Goal: Task Accomplishment & Management: Manage account settings

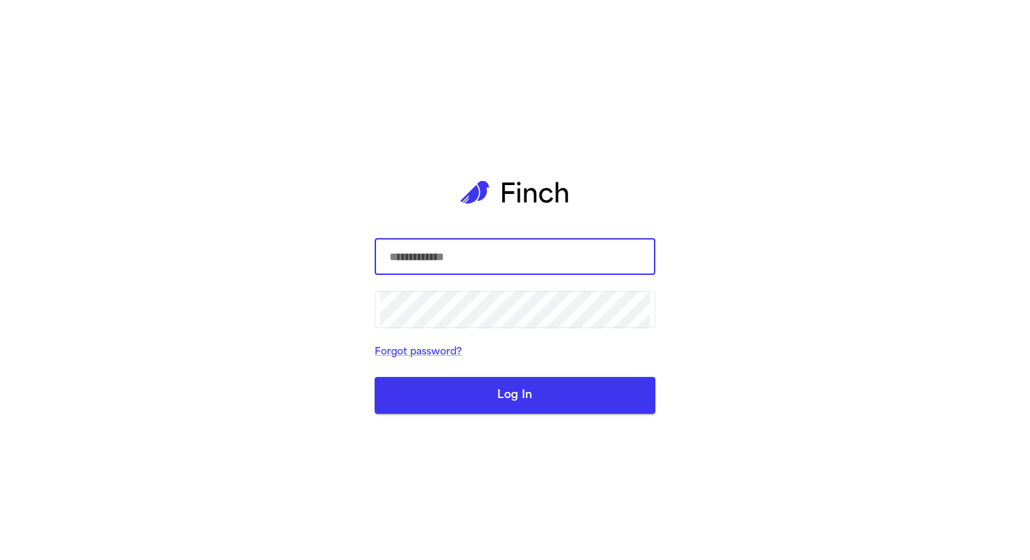
type input "**********"
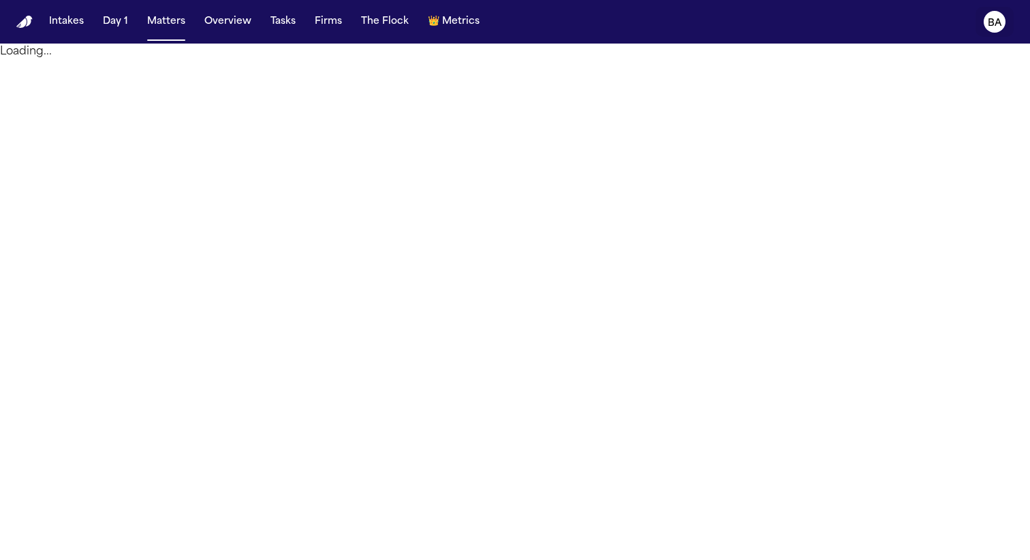
click at [1002, 18] on icon "BA" at bounding box center [994, 22] width 22 height 22
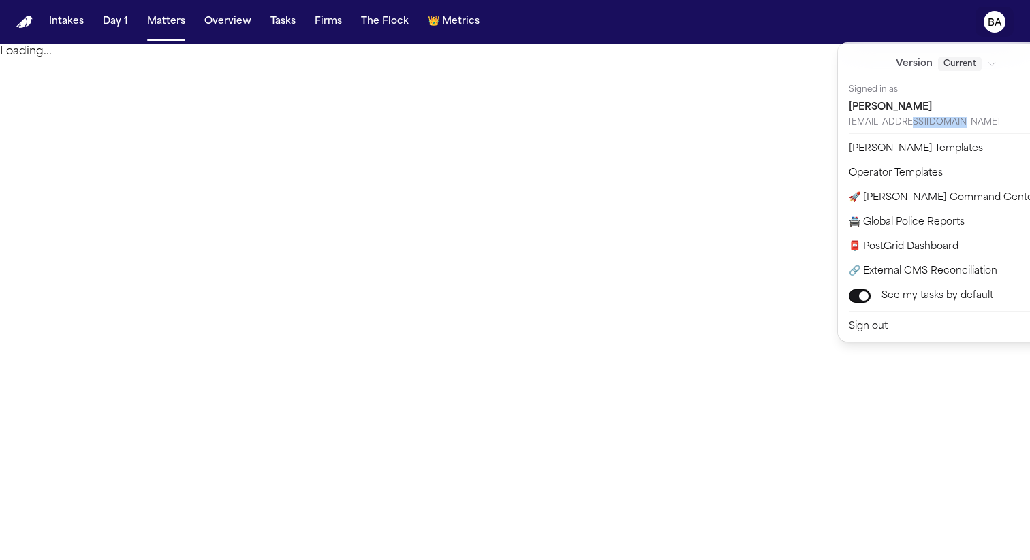
drag, startPoint x: 955, startPoint y: 124, endPoint x: 847, endPoint y: 121, distance: 107.6
click at [847, 121] on div "Version Current Signed in as Biniyam Asnake biniyam@finchlegal.com" at bounding box center [953, 88] width 227 height 86
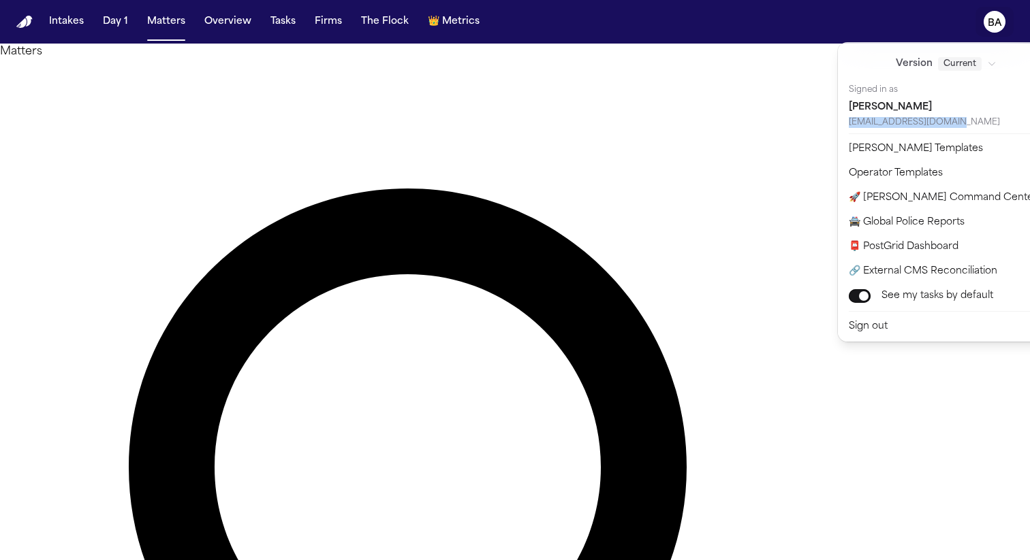
copy div "biniyam@finchlegal.com"
click at [891, 321] on button "Sign out" at bounding box center [953, 327] width 227 height 25
